Goal: Task Accomplishment & Management: Complete application form

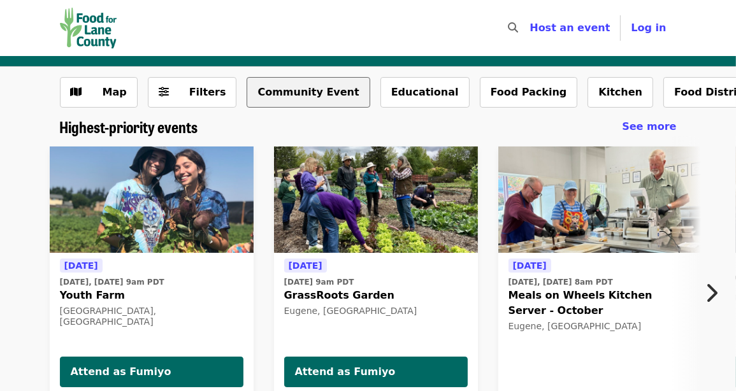
click at [304, 95] on button "Community Event" at bounding box center [307, 92] width 123 height 31
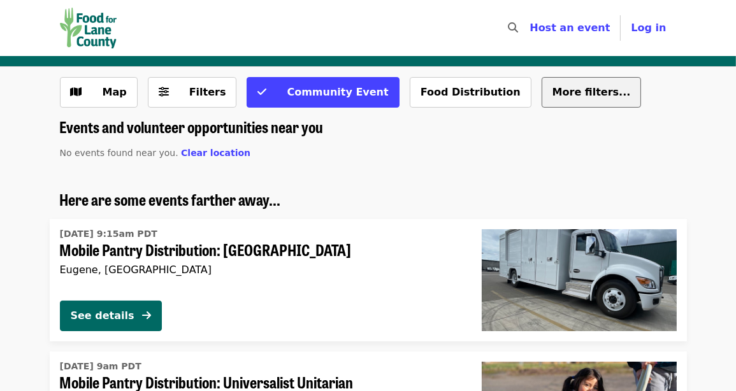
click at [552, 94] on span "More filters..." at bounding box center [591, 92] width 78 height 12
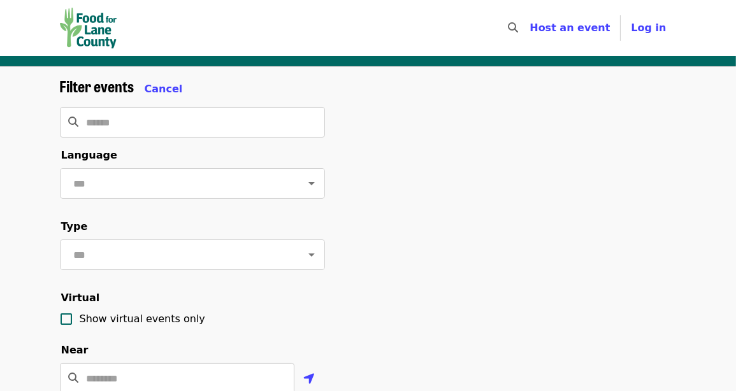
click at [567, 25] on span "Host an event" at bounding box center [569, 28] width 80 height 12
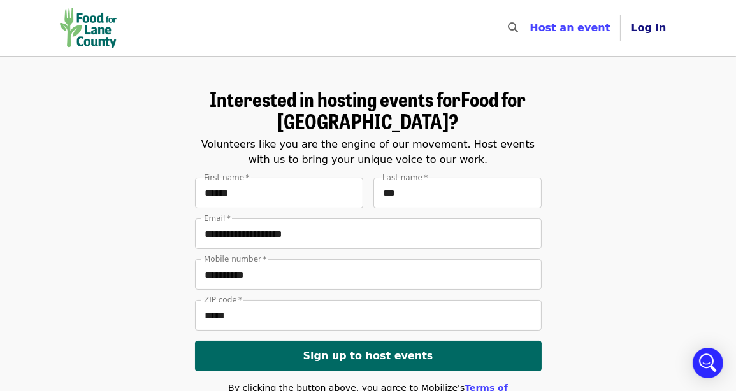
click at [657, 31] on span "Log in" at bounding box center [648, 28] width 35 height 12
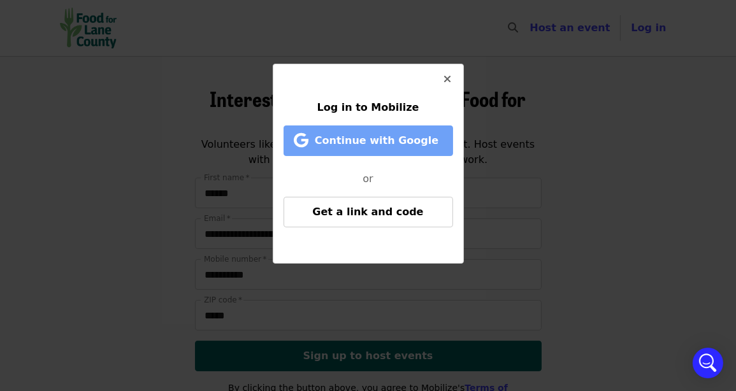
click at [373, 145] on span "Continue with Google" at bounding box center [377, 140] width 124 height 12
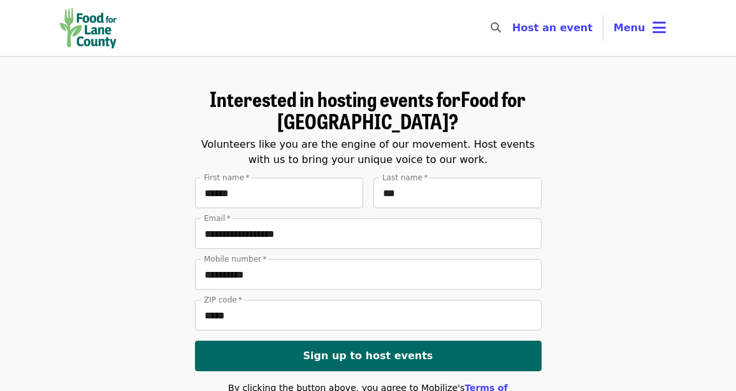
drag, startPoint x: 0, startPoint y: 0, endPoint x: 585, endPoint y: 204, distance: 619.8
click at [585, 204] on form "**********" at bounding box center [368, 297] width 617 height 420
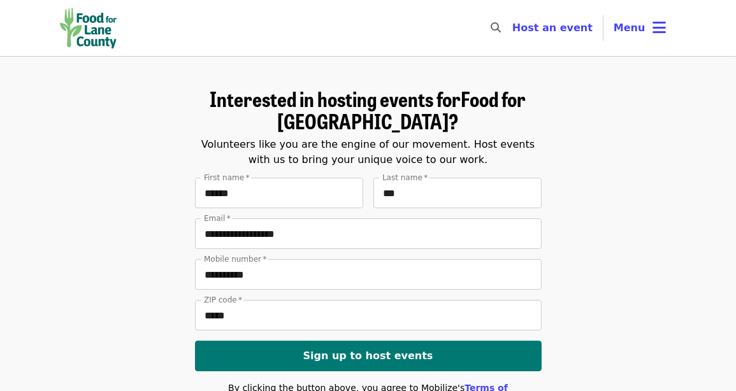
click at [385, 362] on button "Sign up to host events" at bounding box center [368, 356] width 346 height 31
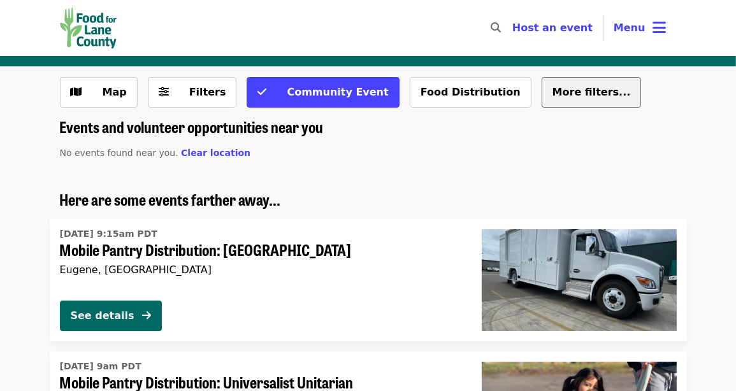
click at [552, 93] on span "More filters..." at bounding box center [591, 92] width 78 height 12
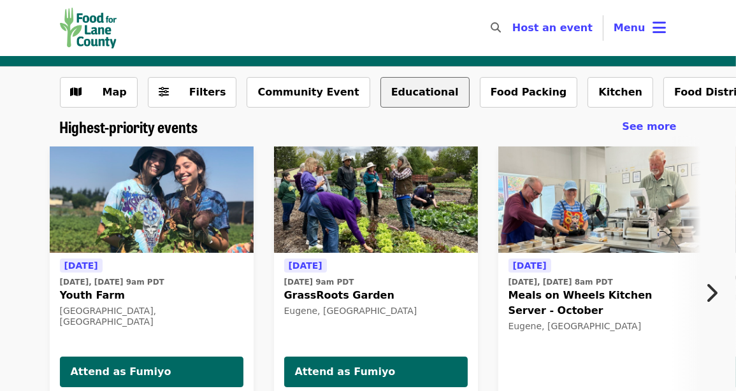
click at [398, 99] on button "Educational" at bounding box center [424, 92] width 89 height 31
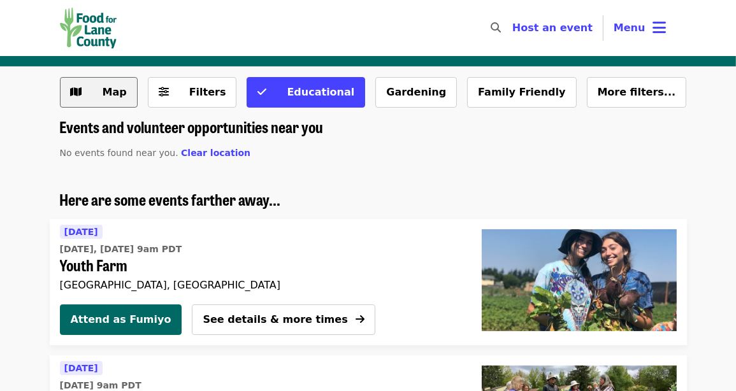
click at [118, 102] on button "Map" at bounding box center [99, 92] width 78 height 31
